Goal: Task Accomplishment & Management: Use online tool/utility

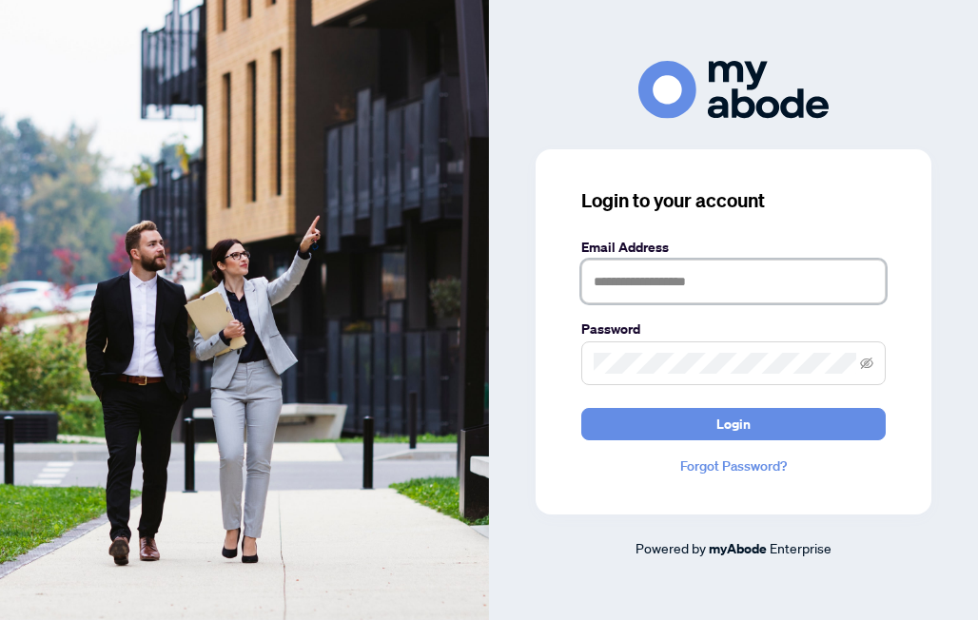
type input "**********"
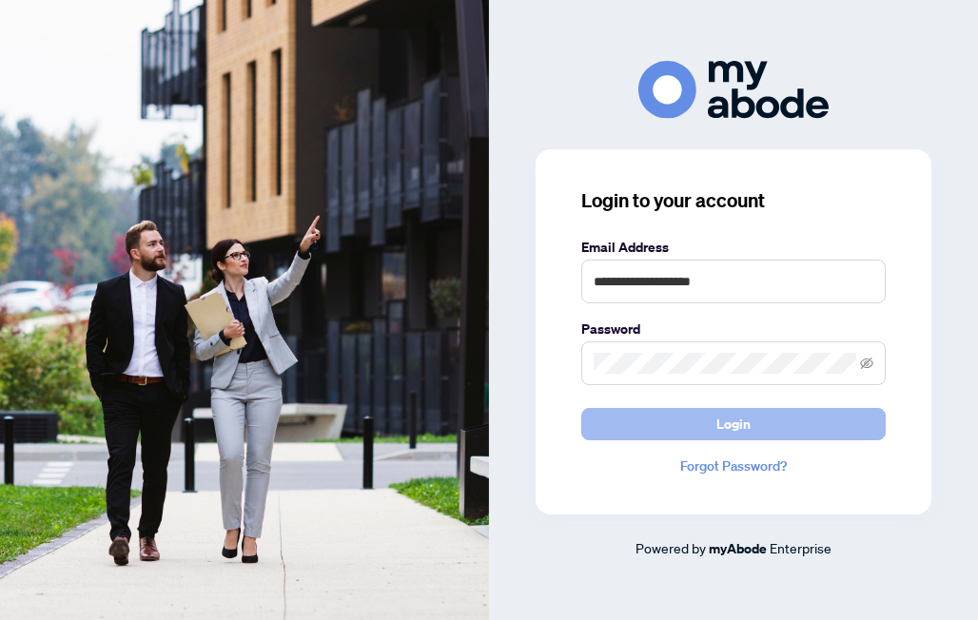
click at [705, 426] on button "Login" at bounding box center [733, 424] width 304 height 32
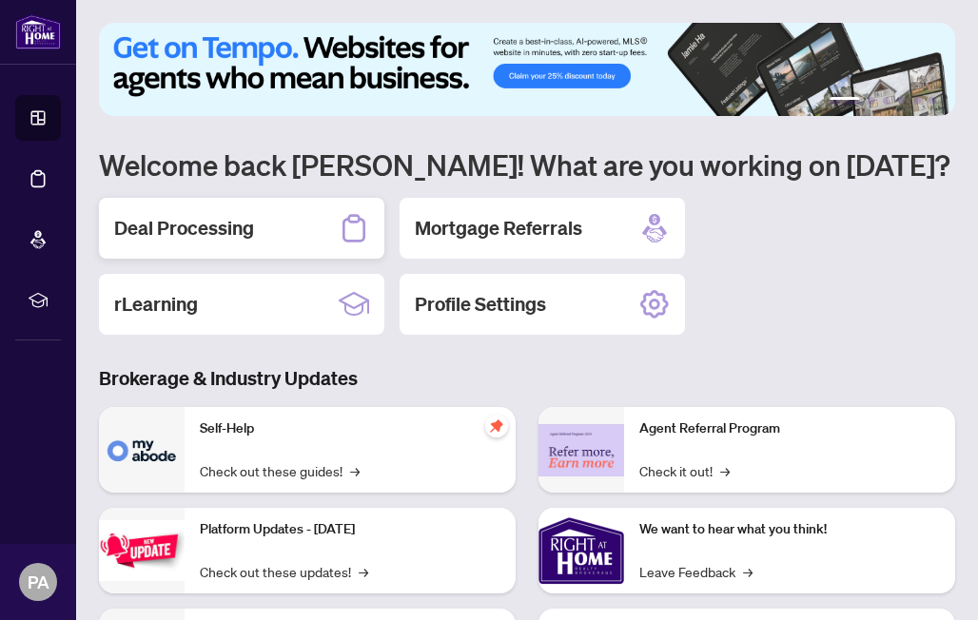
click at [188, 228] on h2 "Deal Processing" at bounding box center [184, 228] width 140 height 27
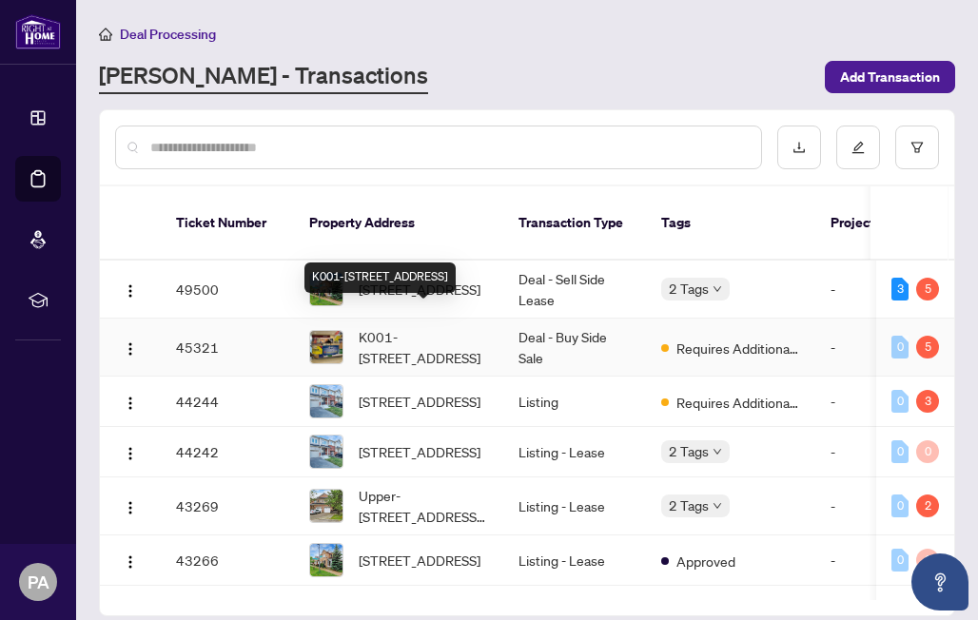
click at [320, 270] on div "K001-[STREET_ADDRESS]" at bounding box center [379, 277] width 151 height 30
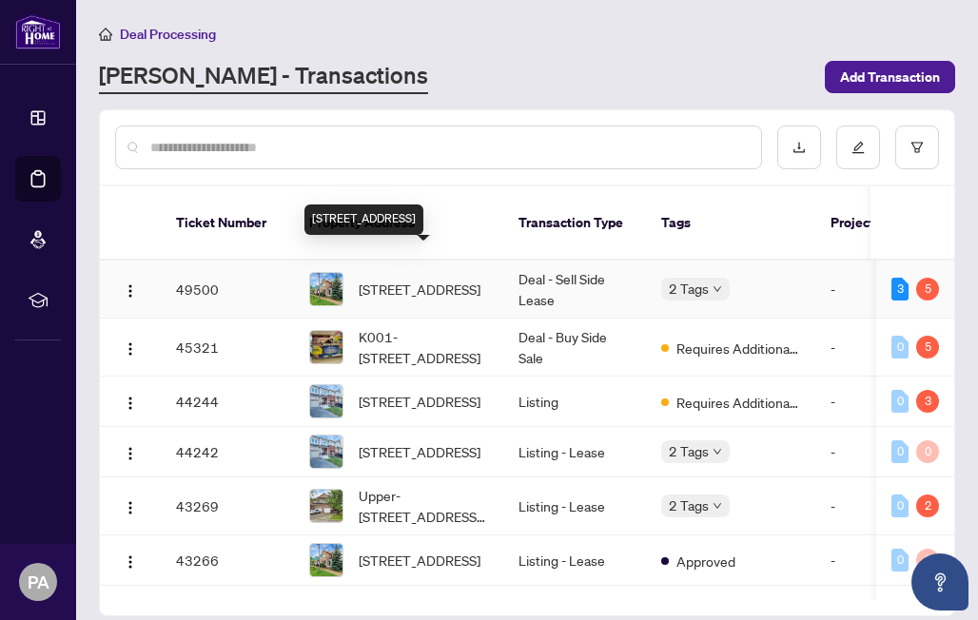
click at [404, 279] on span "[STREET_ADDRESS]" at bounding box center [419, 289] width 122 height 21
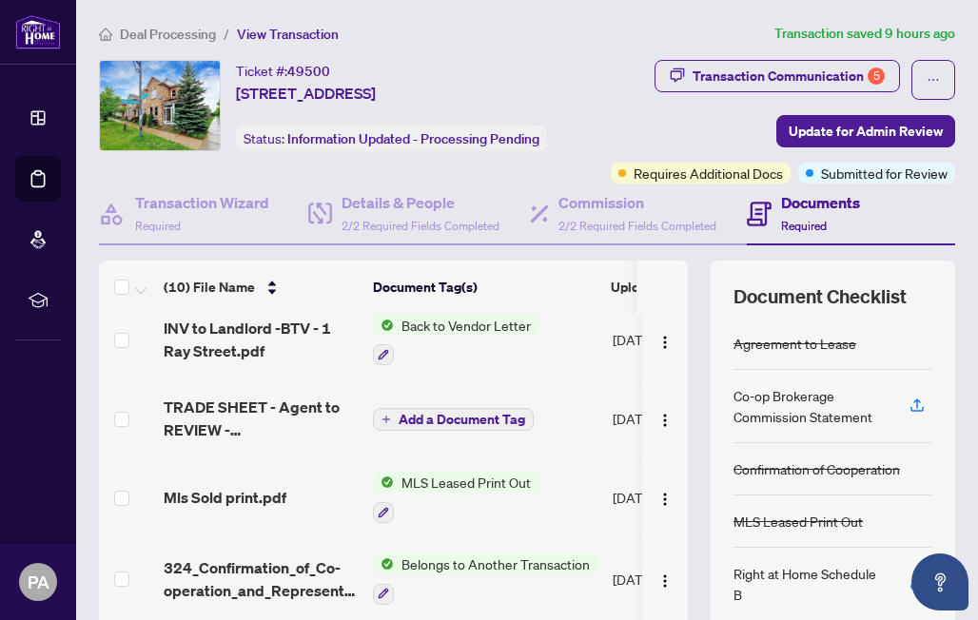
scroll to position [171, 0]
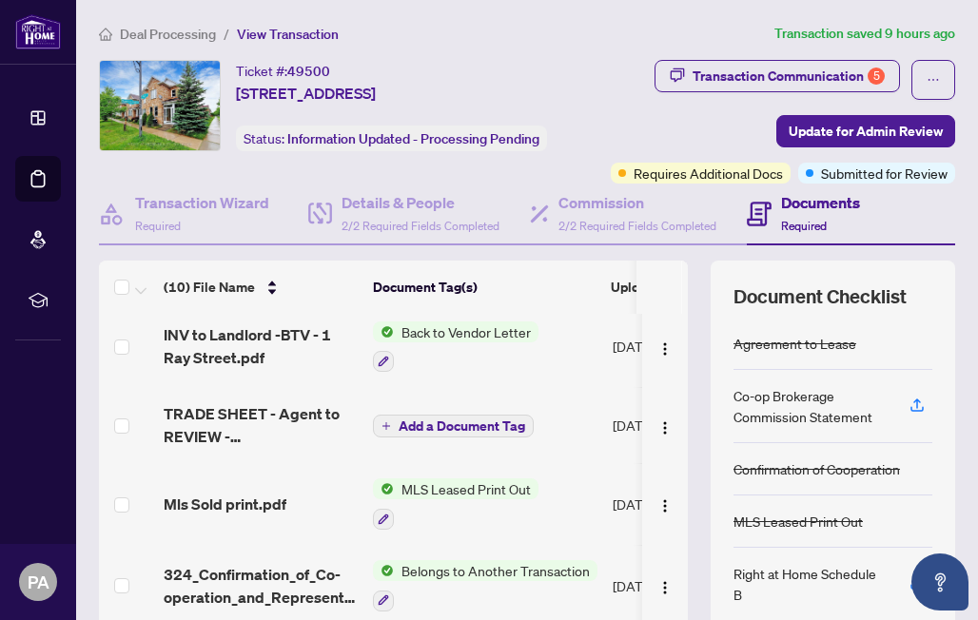
click at [436, 342] on span "Back to Vendor Letter" at bounding box center [466, 331] width 145 height 21
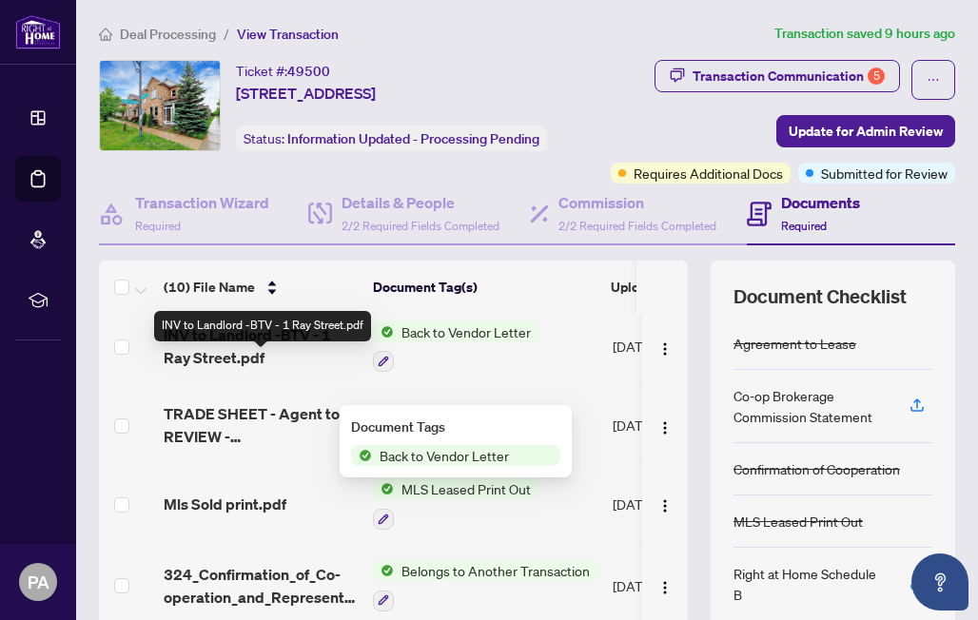
click at [295, 358] on span "INV to Landlord -BTV - 1 Ray Street.pdf" at bounding box center [261, 346] width 194 height 46
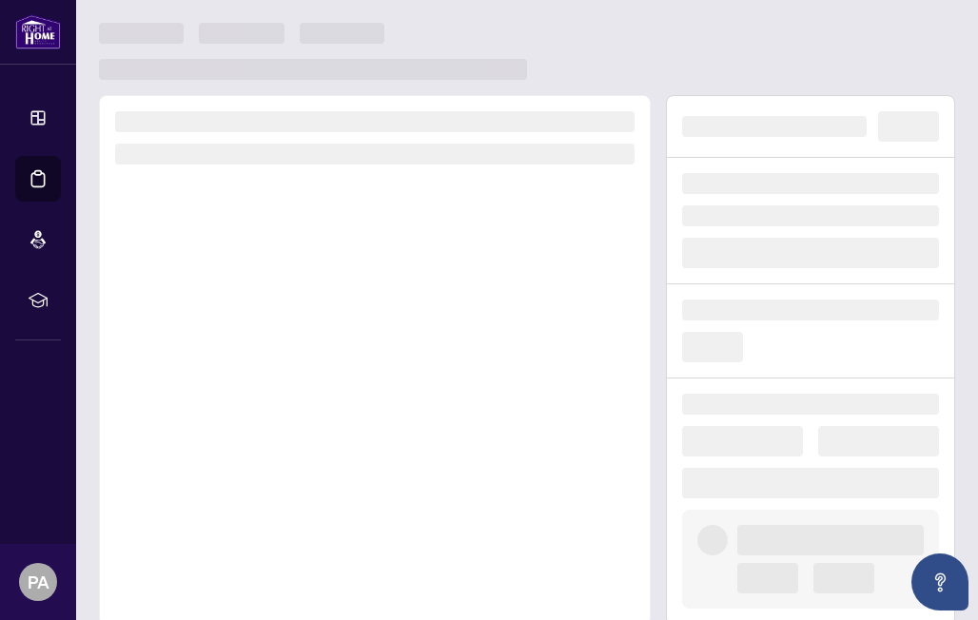
click at [295, 358] on div at bounding box center [375, 360] width 552 height 530
